Goal: Ask a question: Seek information or help from site administrators or community

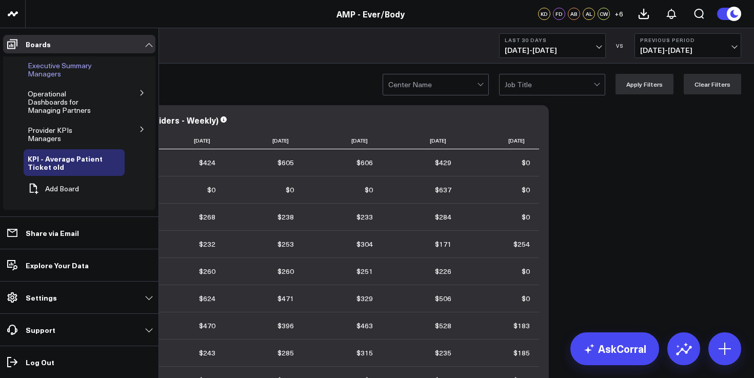
click at [42, 80] on div "Executive Summary Managers" at bounding box center [74, 69] width 101 height 27
click at [46, 71] on span "Executive Summary Managers" at bounding box center [60, 69] width 64 height 18
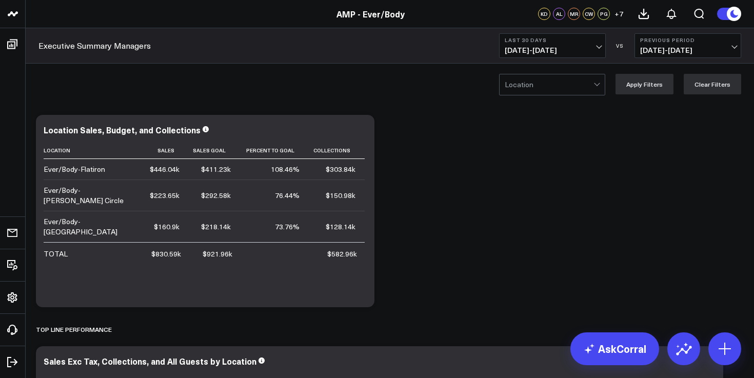
click at [572, 52] on span "08/04/25 - 09/02/25" at bounding box center [551, 50] width 95 height 8
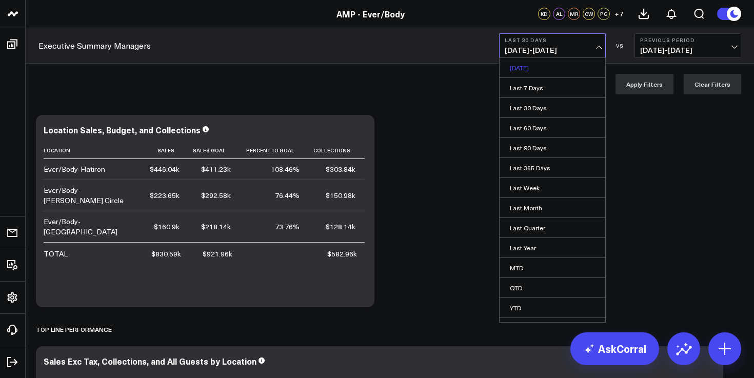
click at [535, 68] on link "[DATE]" at bounding box center [552, 67] width 106 height 19
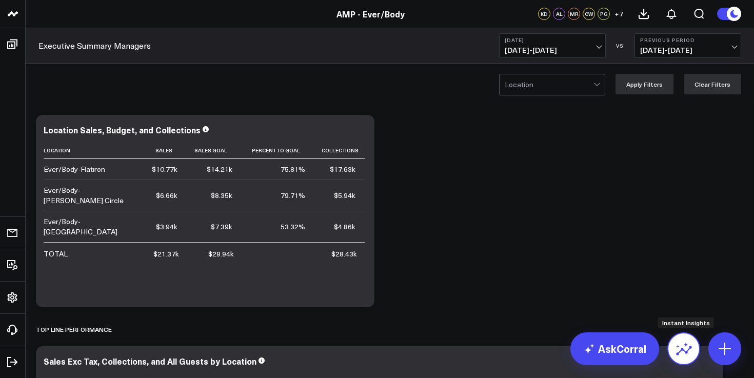
click at [679, 344] on icon at bounding box center [683, 348] width 16 height 16
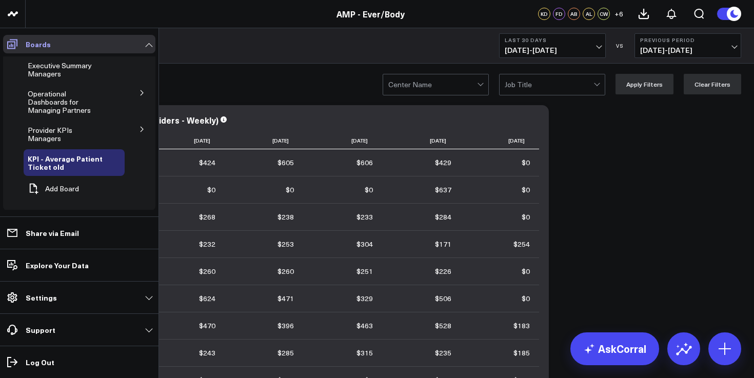
click at [21, 38] on span at bounding box center [12, 44] width 18 height 18
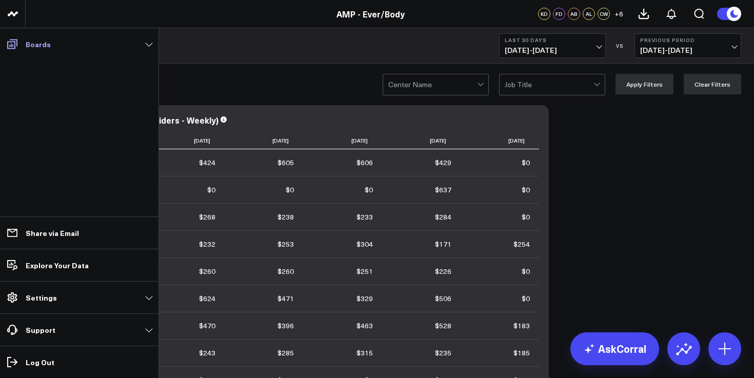
click at [42, 44] on p "Boards" at bounding box center [38, 44] width 25 height 8
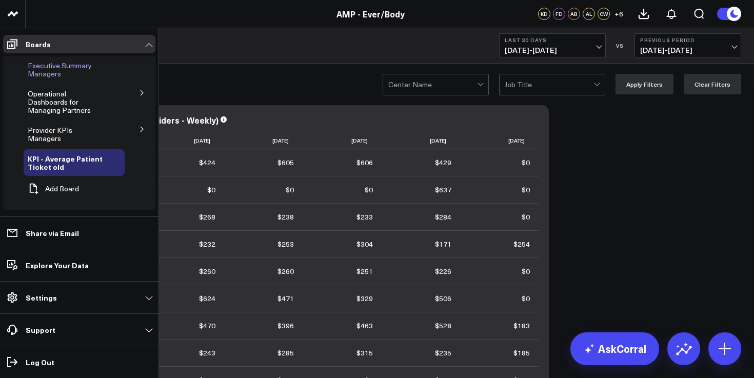
click at [55, 66] on span "Executive Summary Managers" at bounding box center [60, 69] width 64 height 18
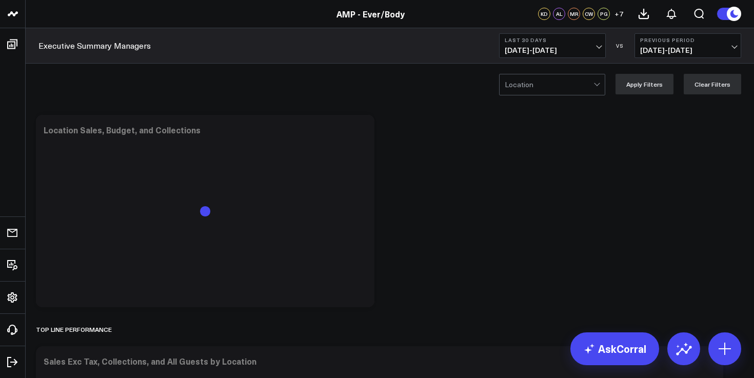
click at [541, 34] on button "Last 30 Days [DATE] - [DATE]" at bounding box center [552, 45] width 107 height 25
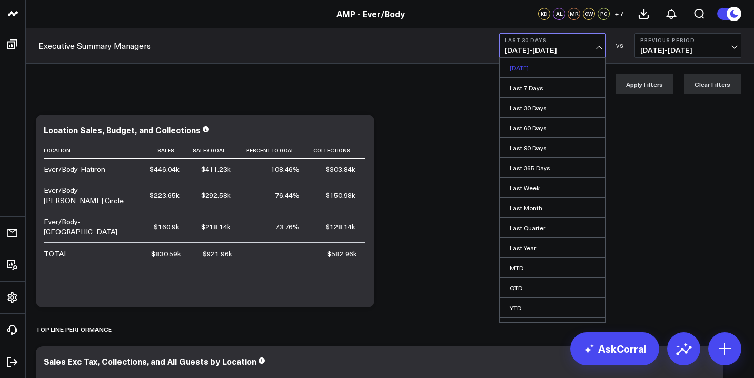
click at [542, 71] on link "[DATE]" at bounding box center [552, 67] width 106 height 19
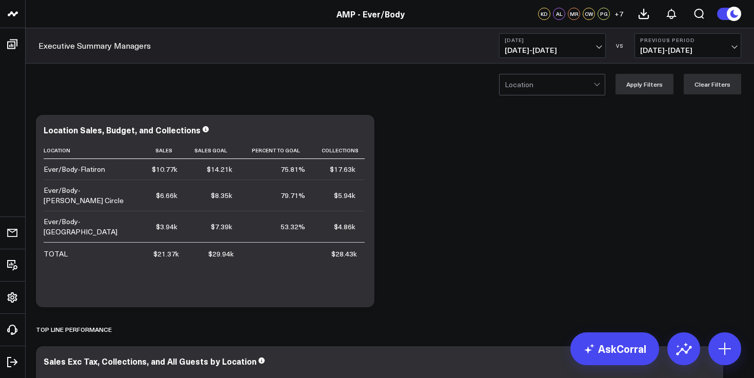
click at [543, 53] on span "[DATE] - [DATE]" at bounding box center [551, 50] width 95 height 8
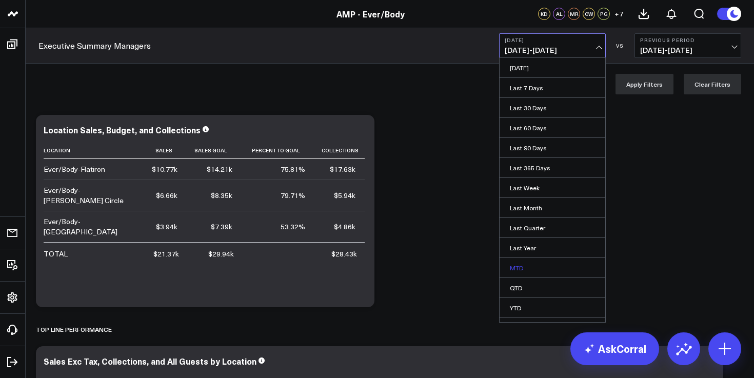
click at [522, 264] on link "MTD" at bounding box center [552, 267] width 106 height 19
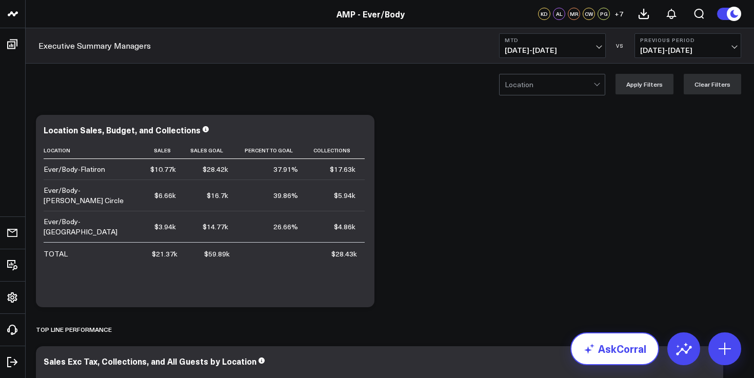
click at [628, 359] on link "AskCorral" at bounding box center [614, 348] width 89 height 33
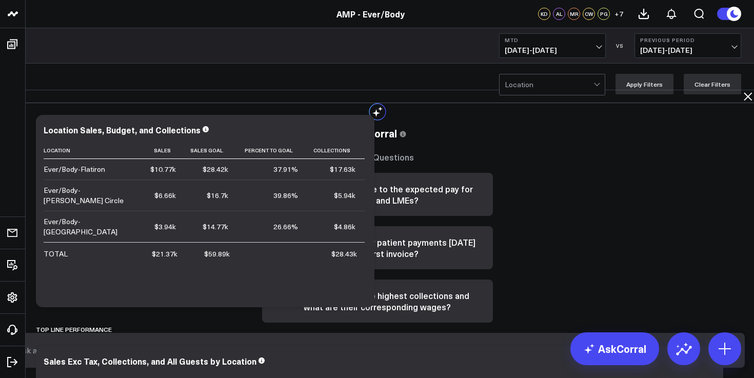
click at [495, 359] on textarea at bounding box center [368, 350] width 708 height 18
type textarea "rebook mtd"
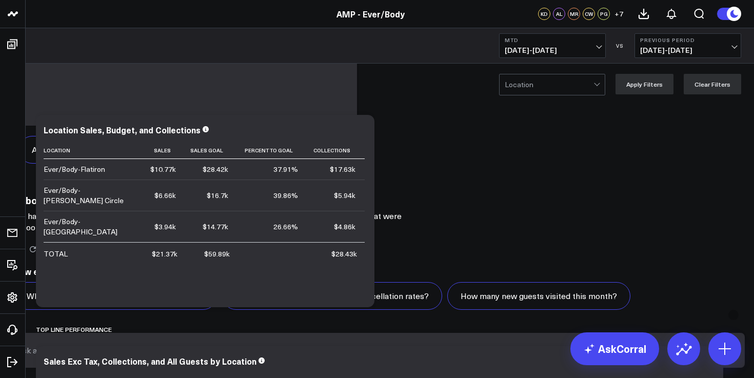
scroll to position [797, 0]
click at [445, 355] on textarea at bounding box center [368, 350] width 708 height 18
type textarea "rebook rate mtd"
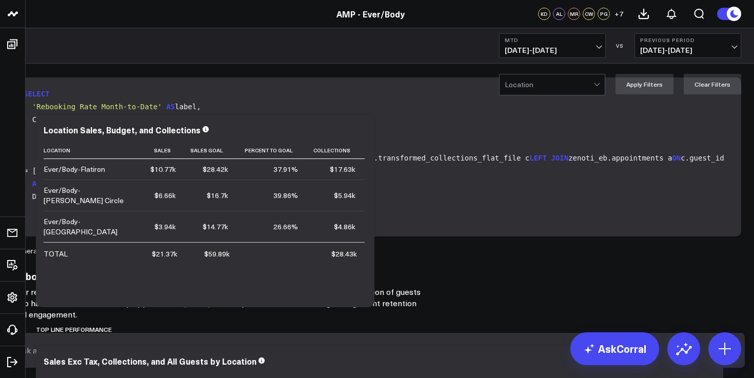
scroll to position [1086, 0]
click at [418, 353] on textarea at bounding box center [368, 350] width 708 height 18
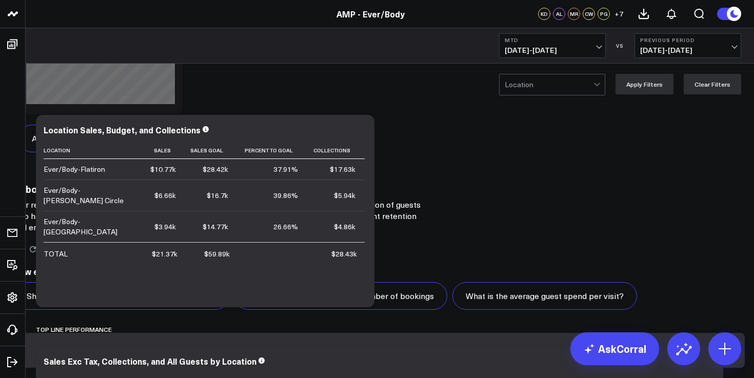
scroll to position [1983, 0]
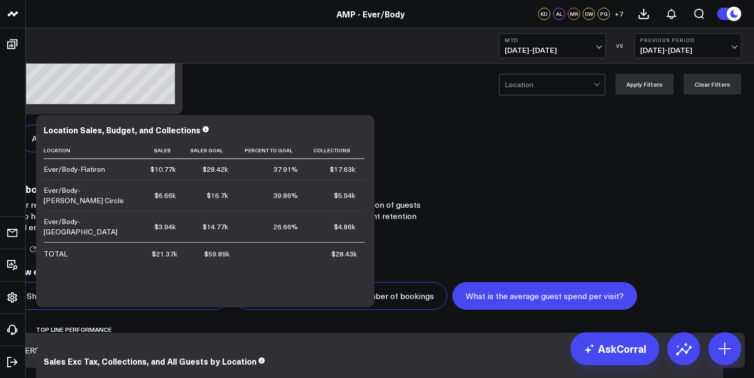
type textarea "[PERSON_NAME]"
click at [474, 310] on button "What is the average guest spend per visit?" at bounding box center [544, 296] width 185 height 28
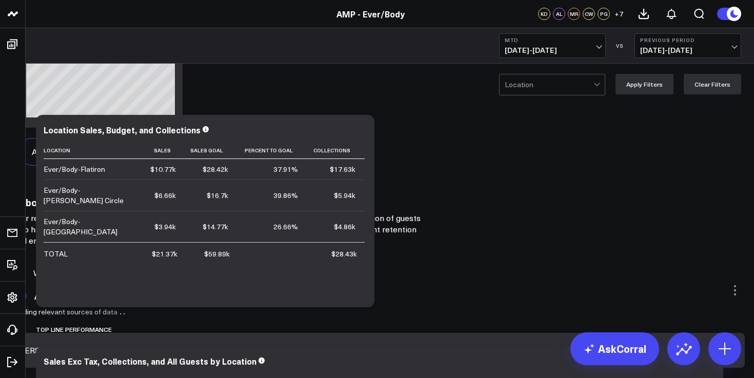
scroll to position [1904, 0]
click at [413, 354] on textarea "[PERSON_NAME]" at bounding box center [368, 350] width 708 height 18
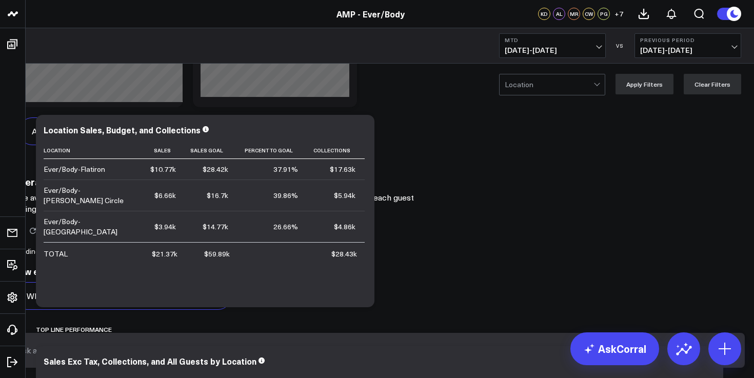
scroll to position [2925, 0]
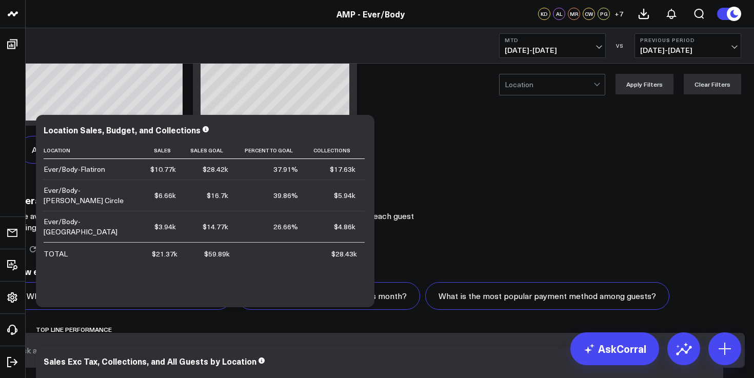
click at [435, 354] on textarea at bounding box center [368, 350] width 708 height 18
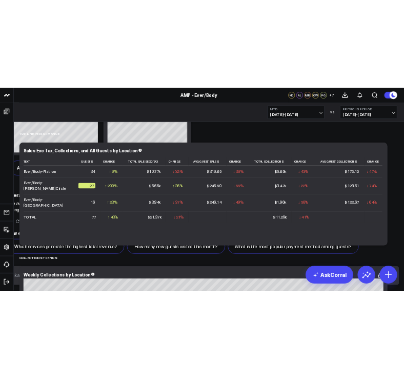
scroll to position [243, 0]
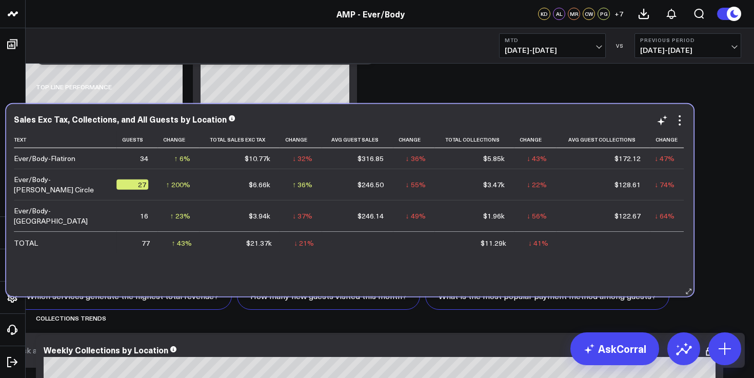
drag, startPoint x: 310, startPoint y: 157, endPoint x: 280, endPoint y: 158, distance: 29.7
click at [280, 158] on td "$10.77k" at bounding box center [239, 158] width 80 height 21
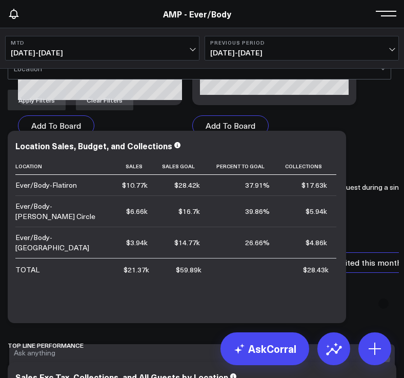
scroll to position [0, 0]
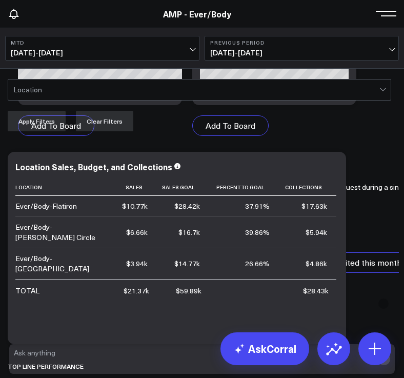
click at [158, 57] on span "[DATE] - [DATE]" at bounding box center [102, 53] width 183 height 8
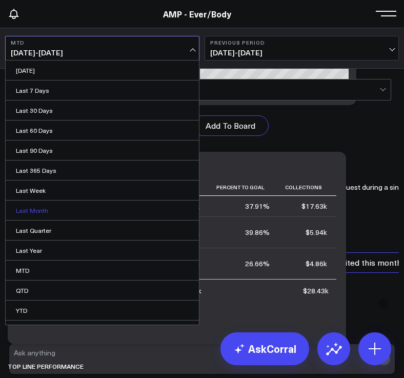
click at [53, 220] on link "Last Month" at bounding box center [102, 209] width 193 height 19
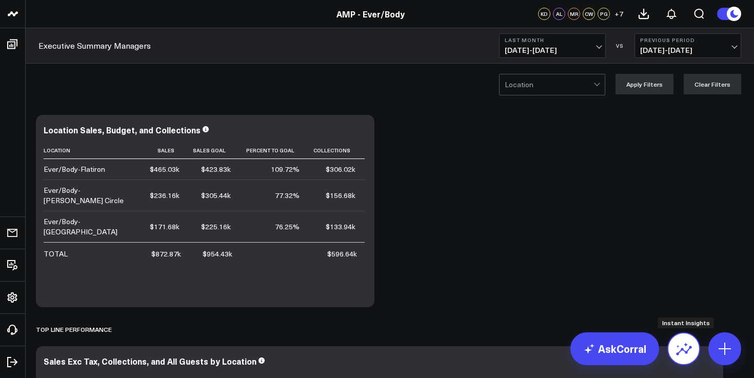
click at [684, 347] on icon at bounding box center [683, 348] width 16 height 16
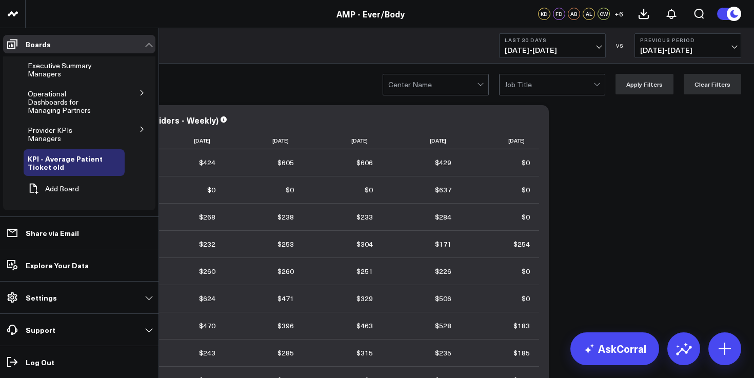
click at [142, 126] on icon at bounding box center [142, 129] width 6 height 6
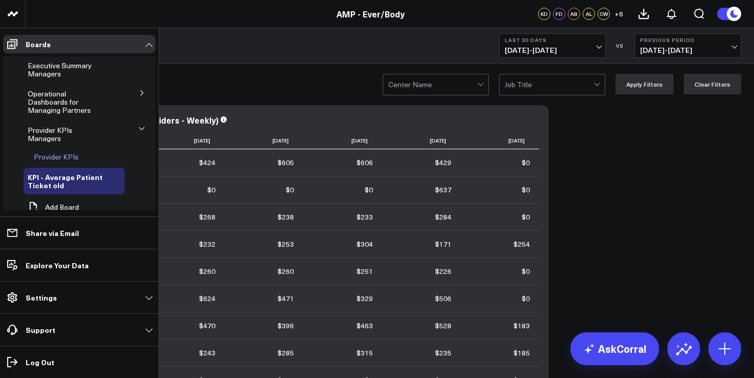
click at [88, 151] on icon at bounding box center [91, 157] width 12 height 12
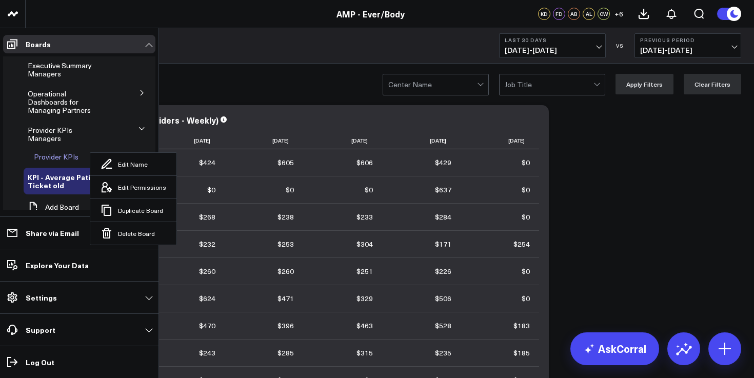
click at [65, 152] on span "Provider KPIs" at bounding box center [56, 157] width 45 height 10
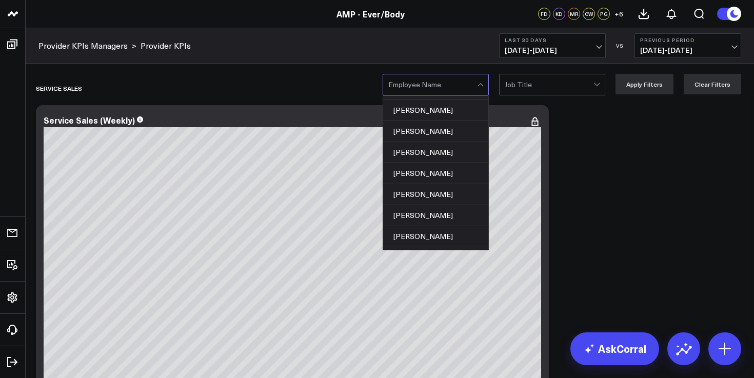
scroll to position [268, 0]
click at [436, 114] on div "Janna Sheire" at bounding box center [435, 111] width 105 height 21
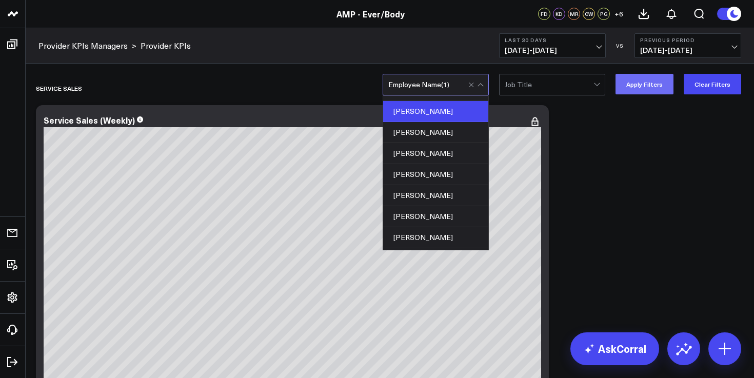
click at [650, 87] on button "Apply Filters" at bounding box center [644, 84] width 58 height 21
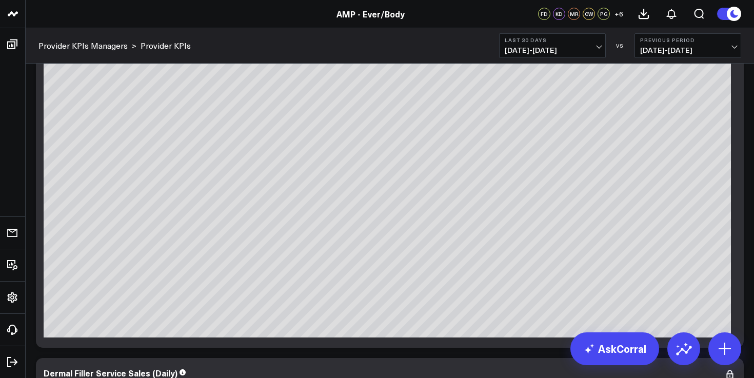
scroll to position [1423, 0]
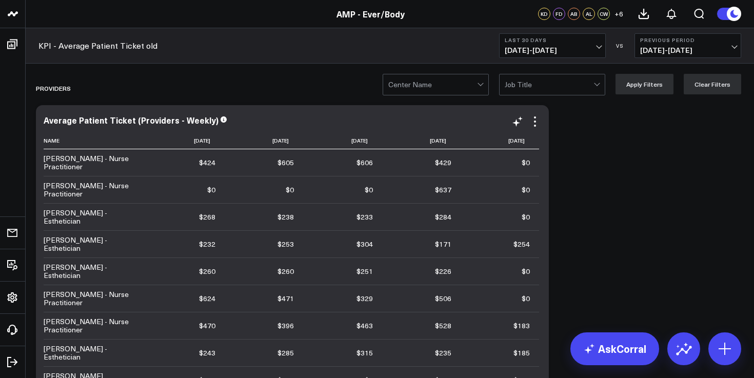
scroll to position [4, 0]
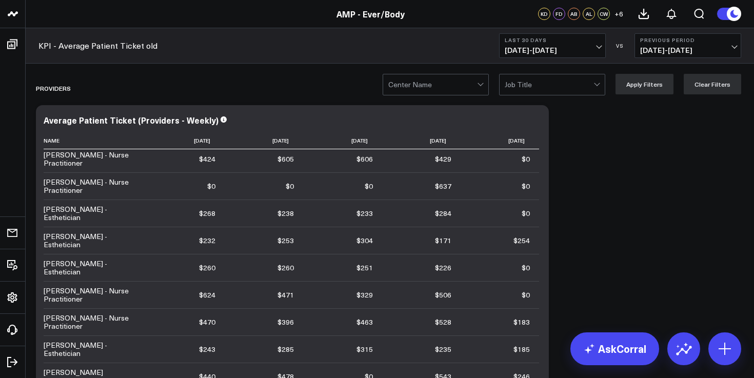
click at [572, 48] on span "08/04/25 - 09/02/25" at bounding box center [551, 50] width 95 height 8
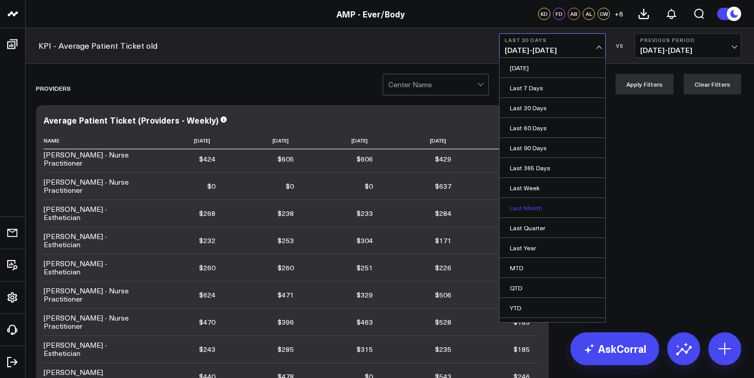
click at [529, 209] on link "Last Month" at bounding box center [552, 207] width 106 height 19
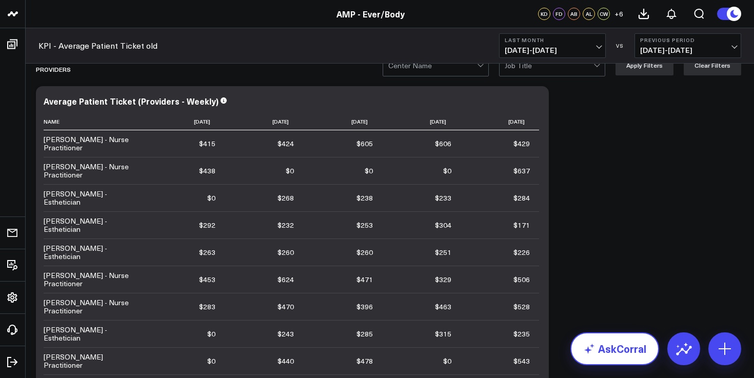
click at [616, 350] on link "AskCorral" at bounding box center [614, 348] width 89 height 33
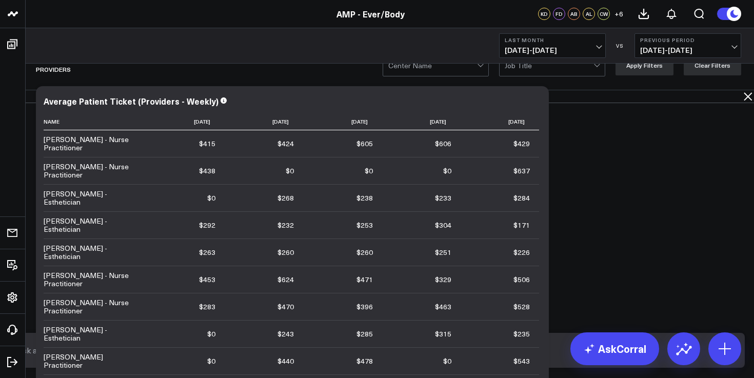
click at [458, 356] on textarea at bounding box center [368, 350] width 708 height 18
paste textarea "Average Revenue per Utilized Hour per Injector G"
type textarea "Average Revenue per Utilized Hour per Injector"
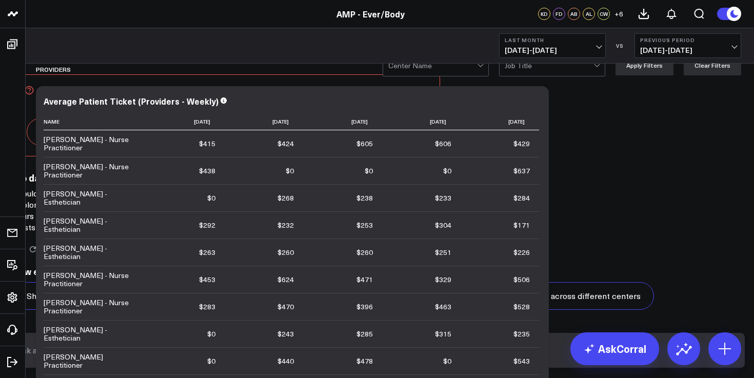
scroll to position [1020, 0]
drag, startPoint x: 421, startPoint y: 148, endPoint x: 530, endPoint y: 147, distance: 108.7
click at [423, 188] on p "I couldn't find any data in the database for your query about average revenue p…" at bounding box center [218, 210] width 410 height 45
copy p "total utilized hours by injector."
click at [440, 349] on textarea at bounding box center [368, 350] width 708 height 18
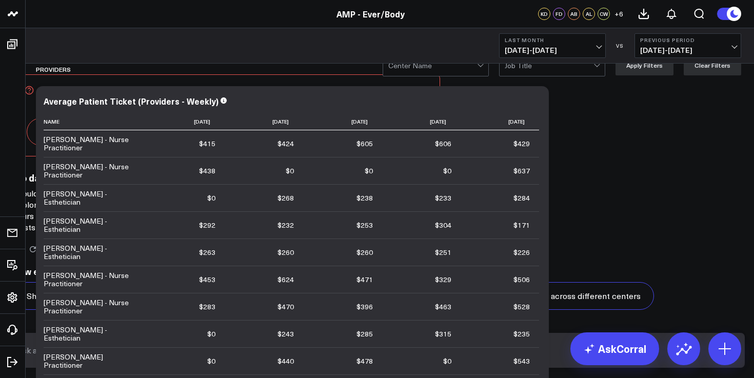
paste textarea "total utilized hours by injector."
type textarea "total utilized hours by injector"
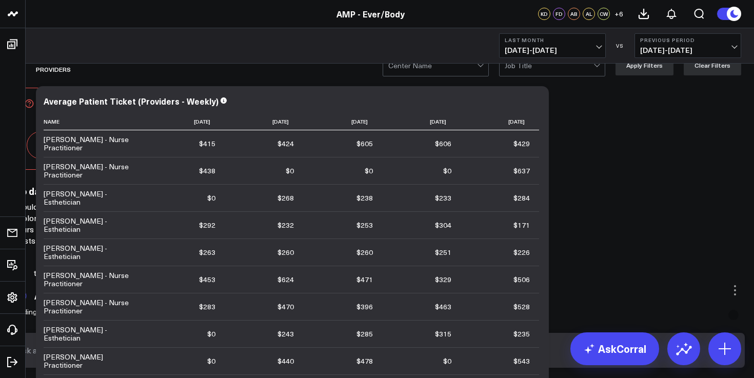
scroll to position [930, 0]
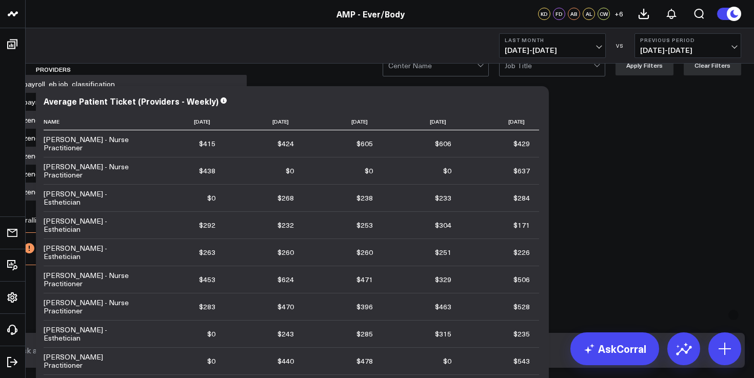
drag, startPoint x: 654, startPoint y: 231, endPoint x: 405, endPoint y: 240, distance: 249.3
copy p "total revenue by injector"
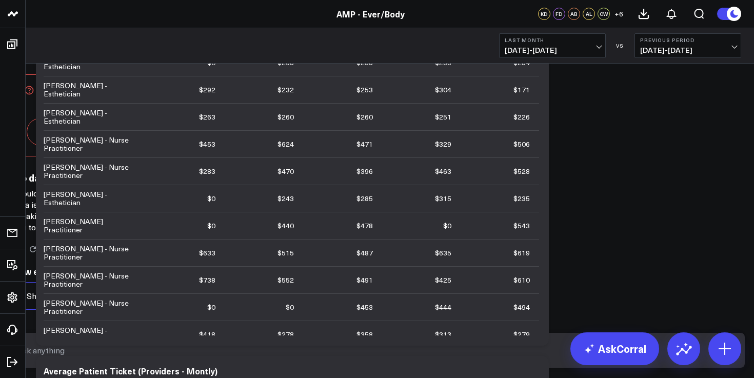
scroll to position [161, 0]
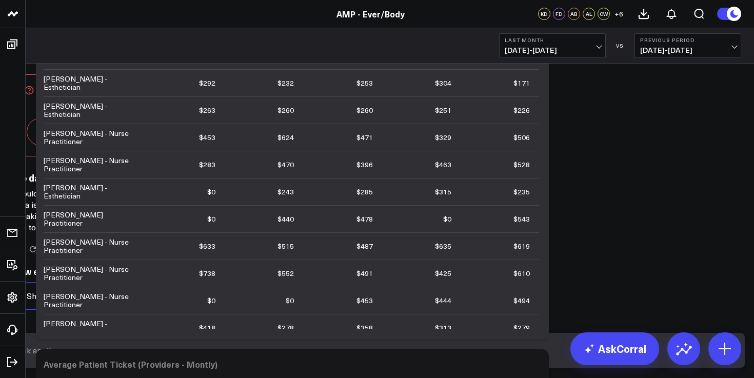
click at [425, 351] on textarea at bounding box center [368, 350] width 708 height 18
paste textarea "total revenue by injector"
type textarea "total revenue by injector"
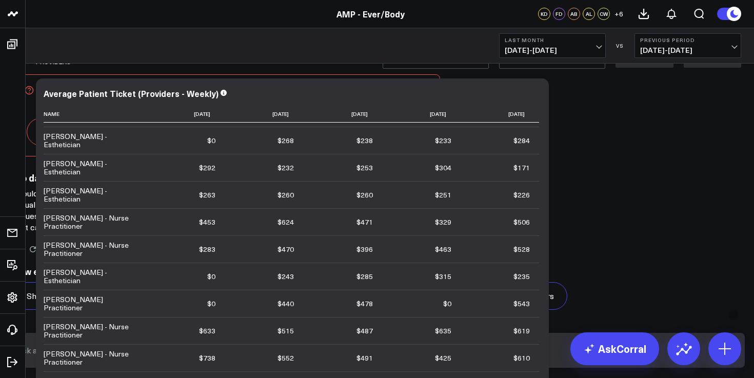
scroll to position [3216, 0]
click at [470, 359] on textarea at bounding box center [368, 350] width 708 height 18
type textarea "t"
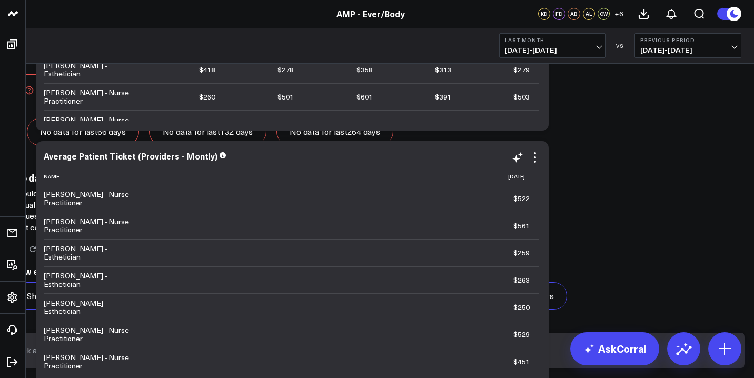
scroll to position [353, 0]
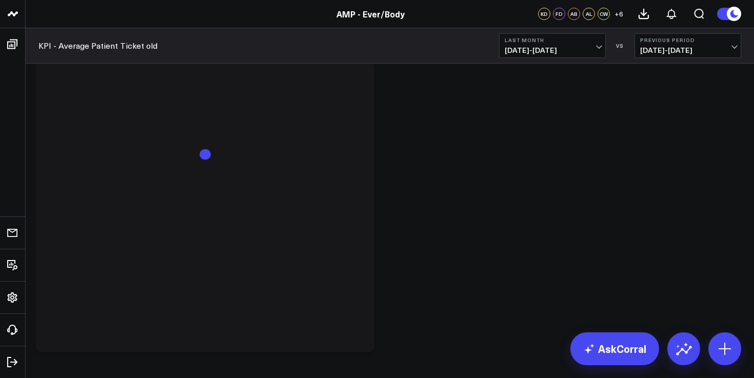
scroll to position [2243, 0]
click at [673, 350] on button at bounding box center [683, 348] width 33 height 33
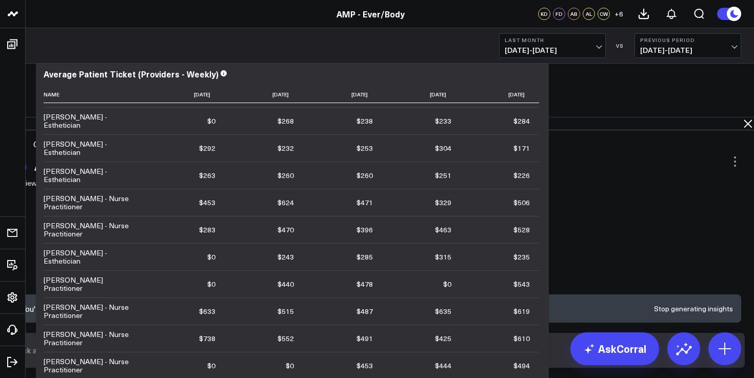
scroll to position [0, 0]
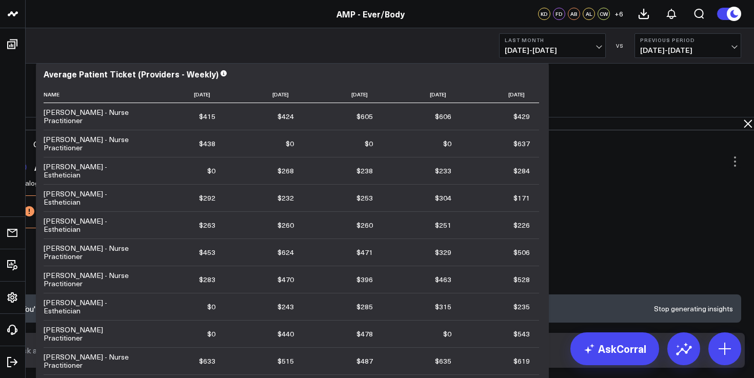
click at [423, 356] on textarea at bounding box center [368, 350] width 708 height 18
paste textarea "Thomas McCauley Janna Sheire Rosangela Fontana Tracy Carrella Andrea Endo"
type textarea "Thomas McCauley Janna Sheire Rosangela Fontana Tracy Carrella Andrea Endo"
type textarea "t"
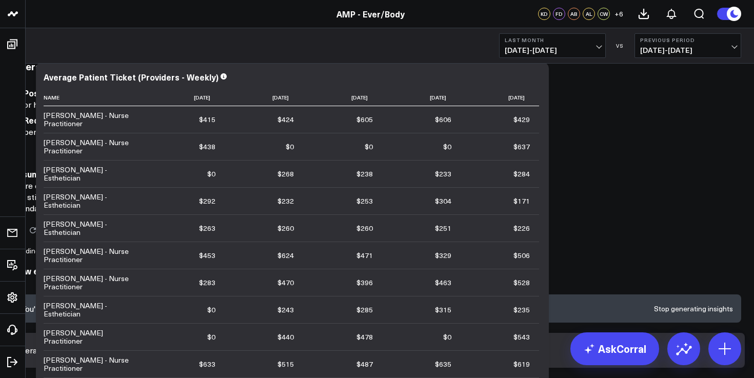
scroll to position [536, 0]
type textarea "average revenue providers"
click at [424, 359] on textarea at bounding box center [368, 350] width 708 height 18
type textarea "per hour?"
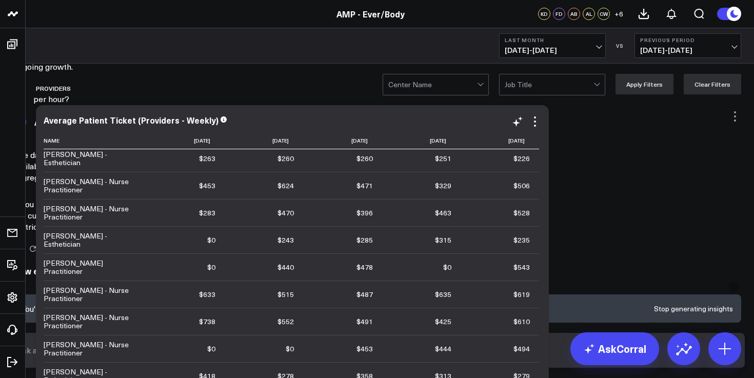
scroll to position [117, 0]
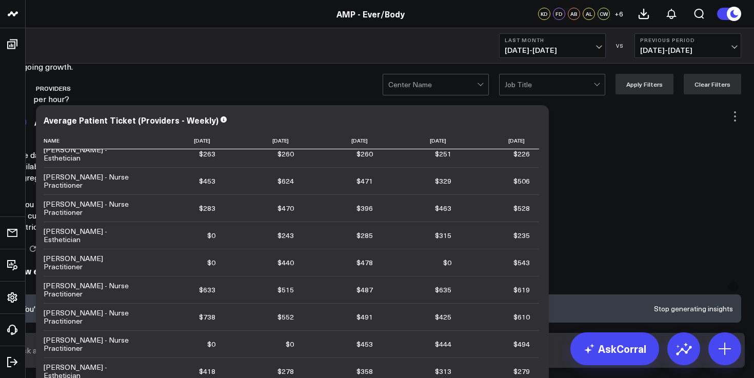
click at [412, 359] on textarea at bounding box center [368, 350] width 708 height 18
type textarea "Thomas?"
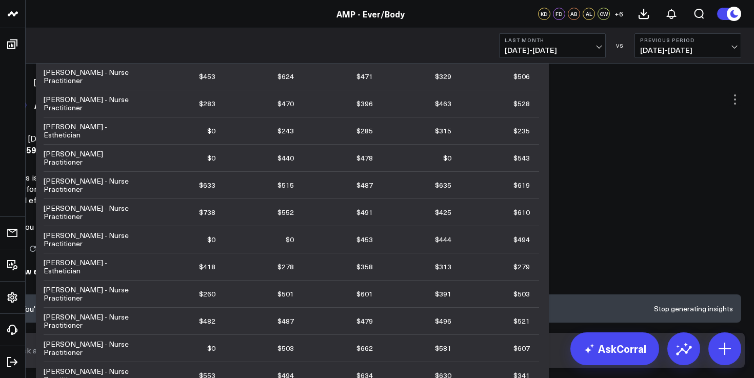
scroll to position [1081, 0]
click at [494, 359] on textarea at bounding box center [368, 350] width 708 height 18
type textarea "yes"
click at [447, 356] on textarea at bounding box center [368, 350] width 708 height 18
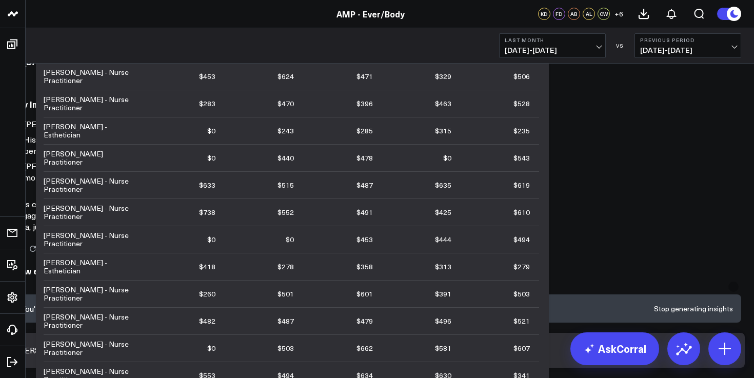
type textarea "Janna?"
type textarea "Rosangela"
type textarea "Tracy?"
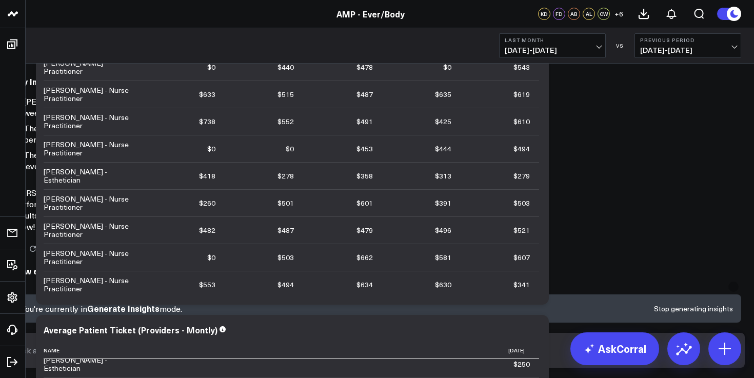
scroll to position [3019, 0]
click at [470, 344] on form at bounding box center [377, 350] width 735 height 35
click at [466, 358] on textarea at bounding box center [368, 350] width 708 height 18
type textarea "Andrea Endo"
